Goal: Information Seeking & Learning: Learn about a topic

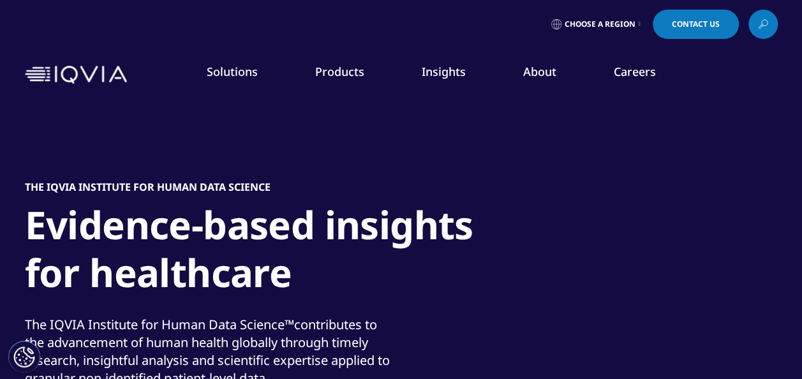
click at [222, 237] on h1 "Evidence-based insights for healthcare" at bounding box center [264, 252] width 479 height 103
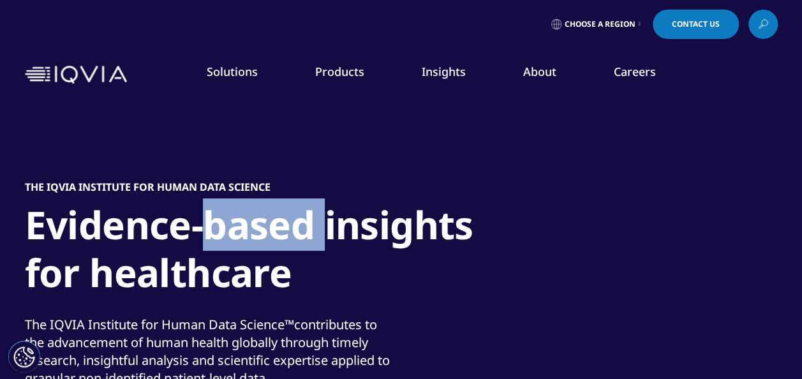
click at [222, 237] on h1 "Evidence-based insights for healthcare" at bounding box center [264, 252] width 479 height 103
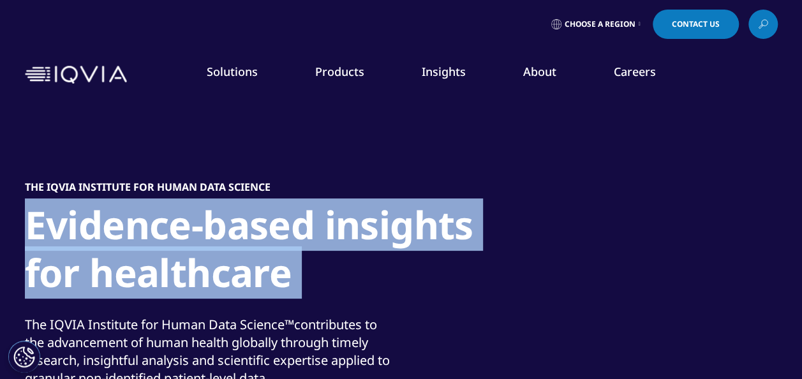
click at [222, 237] on h1 "Evidence-based insights for healthcare" at bounding box center [264, 252] width 479 height 103
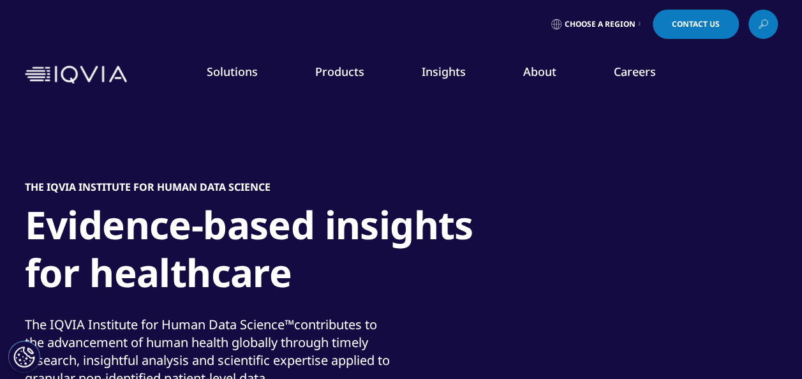
drag, startPoint x: 222, startPoint y: 237, endPoint x: 253, endPoint y: 322, distance: 89.6
click at [253, 322] on div "The IQVIA Institute for Human Data Science ™ contributes to the advancement of …" at bounding box center [211, 351] width 373 height 71
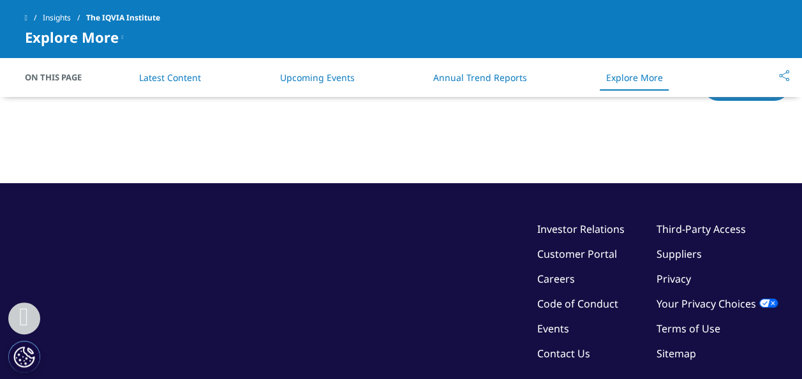
scroll to position [5715, 0]
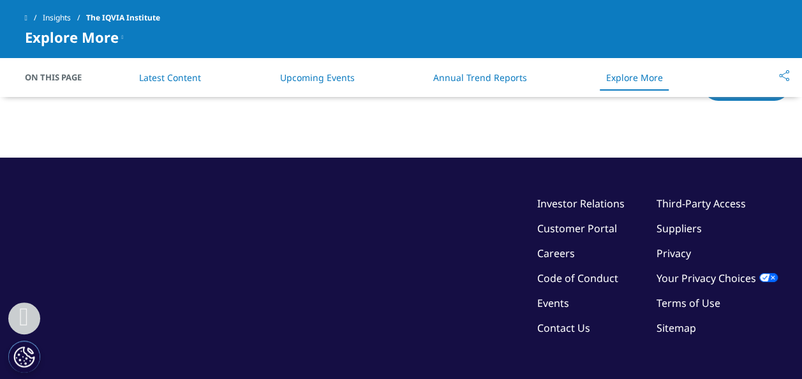
click at [555, 246] on link "Careers" at bounding box center [556, 253] width 38 height 14
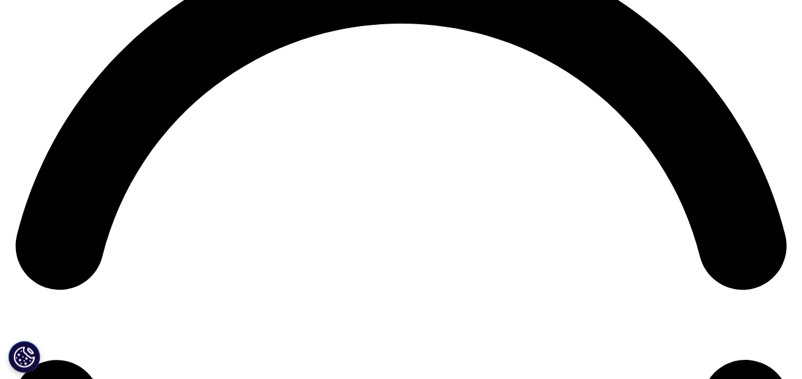
scroll to position [1710, 0]
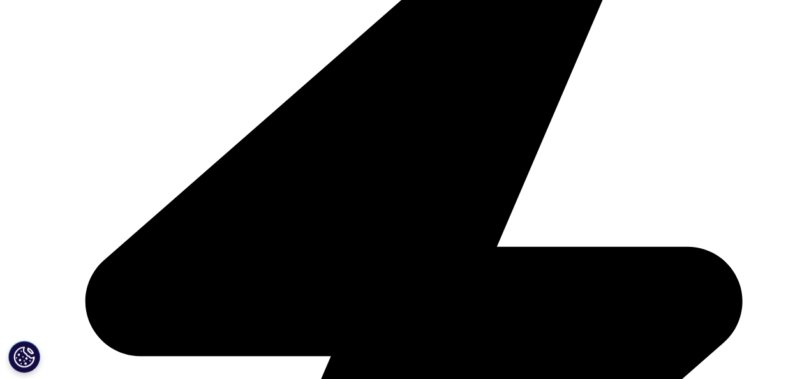
scroll to position [2808, 0]
